Goal: Task Accomplishment & Management: Manage account settings

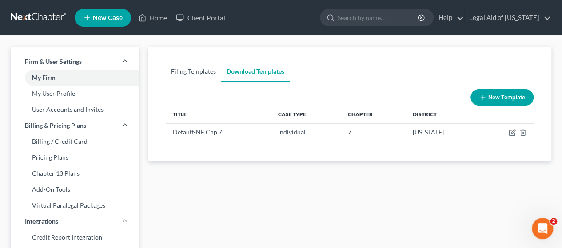
click at [194, 67] on link "Filing Templates" at bounding box center [193, 71] width 55 height 21
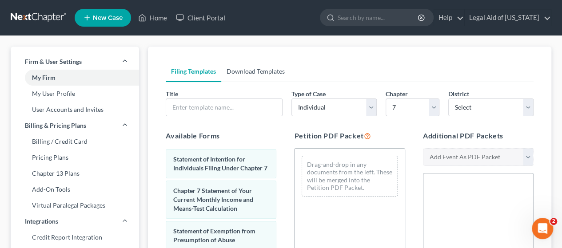
click at [254, 67] on link "Download Templates" at bounding box center [255, 71] width 69 height 21
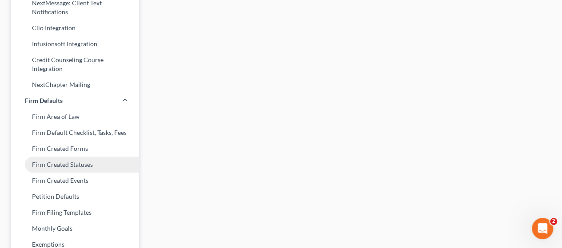
scroll to position [355, 0]
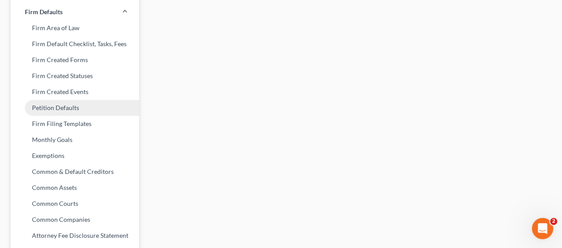
click at [61, 109] on link "Petition Defaults" at bounding box center [75, 108] width 128 height 16
select select "30"
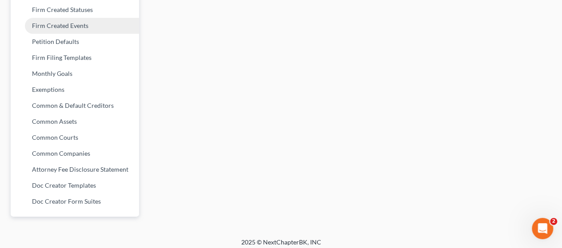
scroll to position [427, 0]
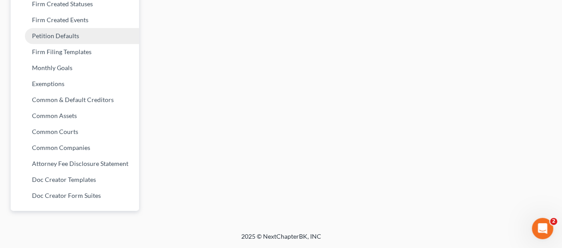
click at [74, 38] on link "Petition Defaults" at bounding box center [75, 36] width 128 height 16
click at [69, 39] on link "Petition Defaults" at bounding box center [75, 36] width 128 height 16
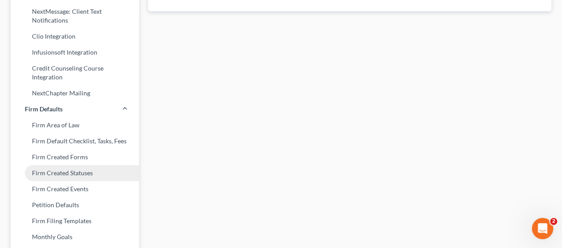
scroll to position [266, 0]
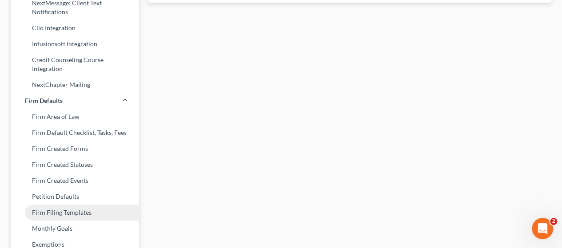
click at [70, 218] on link "Firm Filing Templates" at bounding box center [75, 213] width 128 height 16
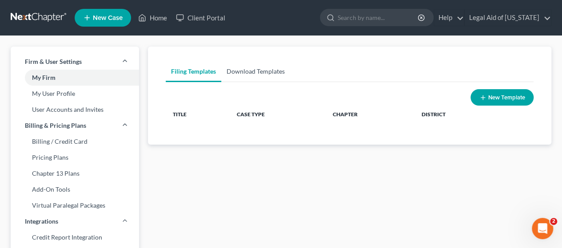
click at [265, 69] on link "Download Templates" at bounding box center [255, 71] width 69 height 21
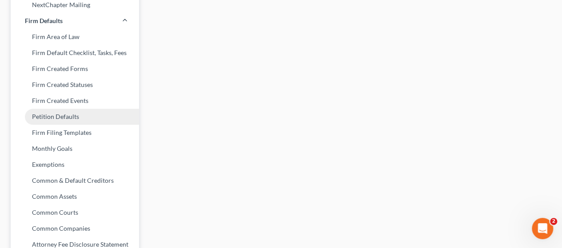
scroll to position [355, 0]
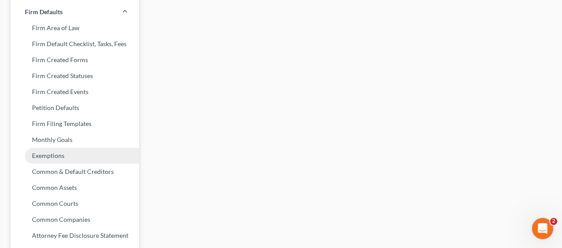
click at [57, 160] on link "Exemptions" at bounding box center [75, 156] width 128 height 16
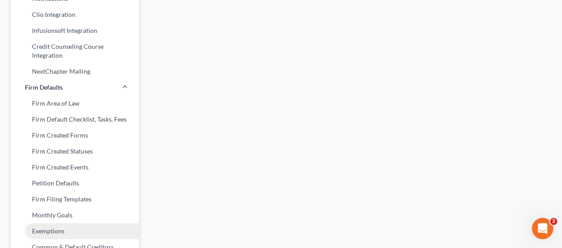
select select "0"
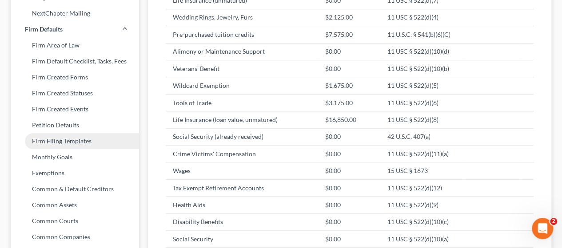
scroll to position [350, 0]
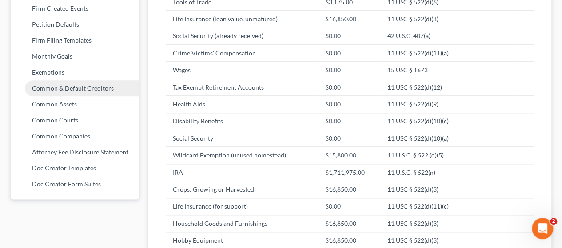
click at [101, 92] on link "Common & Default Creditors" at bounding box center [75, 88] width 128 height 16
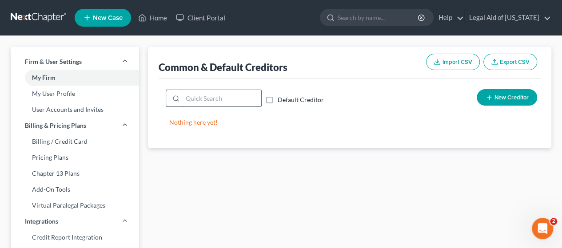
click at [215, 103] on input "search" at bounding box center [221, 98] width 79 height 17
type input "I"
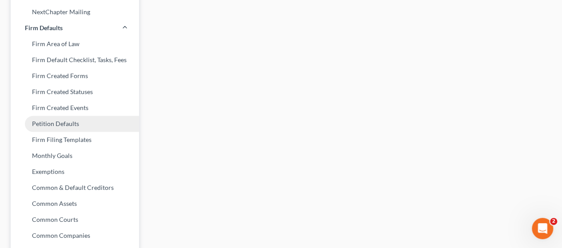
scroll to position [355, 0]
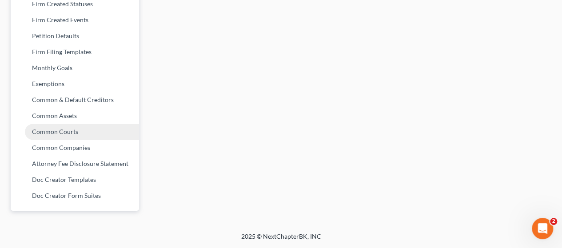
click at [69, 133] on link "Common Courts" at bounding box center [75, 132] width 128 height 16
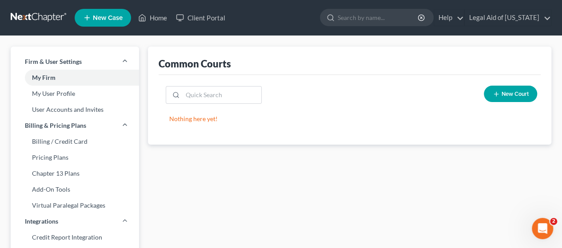
click at [522, 91] on span "New Court" at bounding box center [514, 94] width 27 height 7
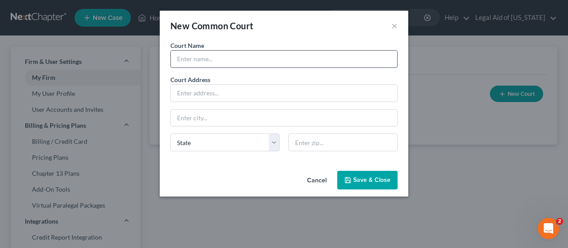
click at [215, 59] on input "text" at bounding box center [284, 59] width 226 height 17
click at [311, 175] on button "Cancel" at bounding box center [317, 181] width 34 height 18
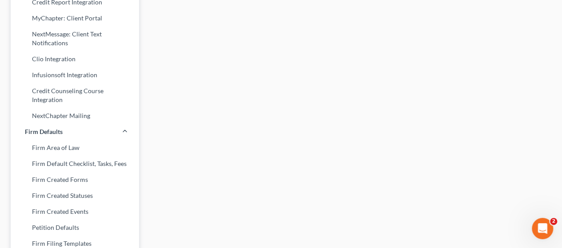
scroll to position [427, 0]
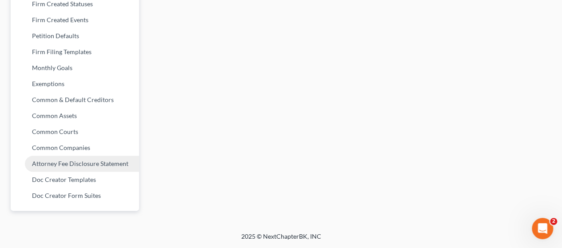
click at [63, 167] on link "Attorney Fee Disclosure Statement" at bounding box center [75, 164] width 128 height 16
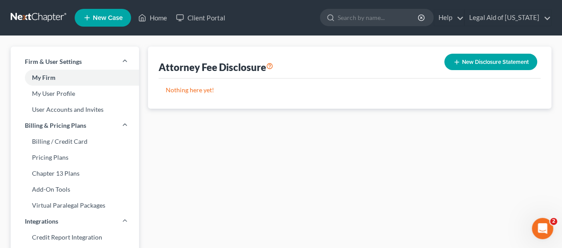
click at [504, 57] on button "New Disclosure Statement" at bounding box center [490, 62] width 93 height 16
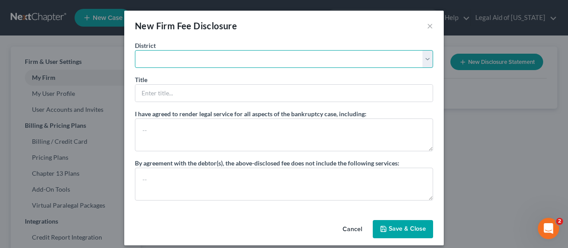
click at [249, 55] on select "Alabama - Middle Alabama - Northern Alabama - Southern Alaska Arizona Arkansas …" at bounding box center [284, 59] width 298 height 18
click at [135, 50] on select "Alabama - Middle Alabama - Northern Alabama - Southern Alaska Arizona Arkansas …" at bounding box center [284, 59] width 298 height 18
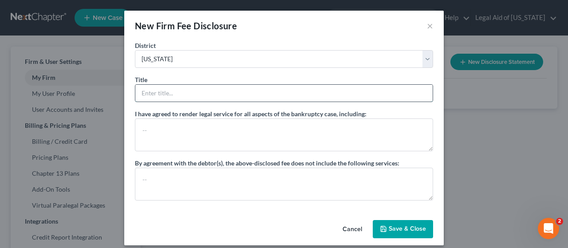
click at [180, 96] on input "text" at bounding box center [283, 93] width 297 height 17
click at [348, 231] on button "Cancel" at bounding box center [353, 230] width 34 height 18
select select "?"
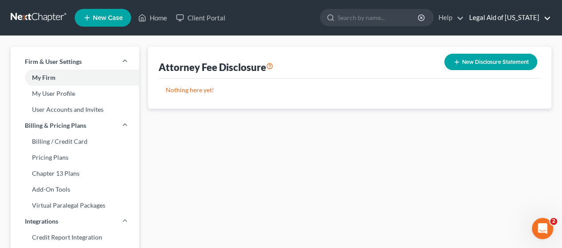
click at [532, 17] on link "Legal Aid of [US_STATE]" at bounding box center [507, 18] width 86 height 16
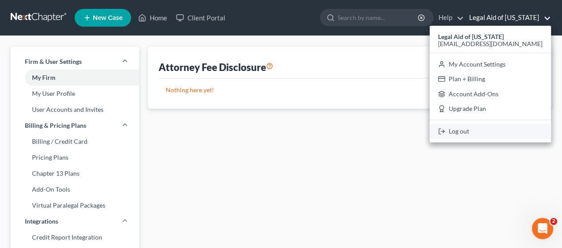
click at [482, 138] on link "Log out" at bounding box center [489, 131] width 121 height 15
